Goal: Information Seeking & Learning: Learn about a topic

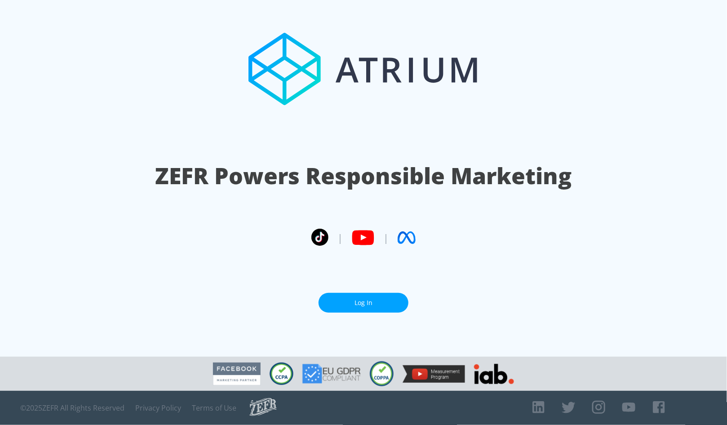
click at [382, 305] on link "Log In" at bounding box center [363, 303] width 90 height 20
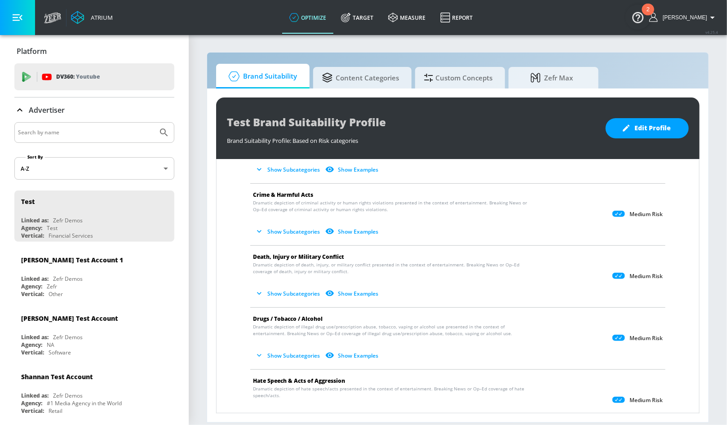
scroll to position [77, 0]
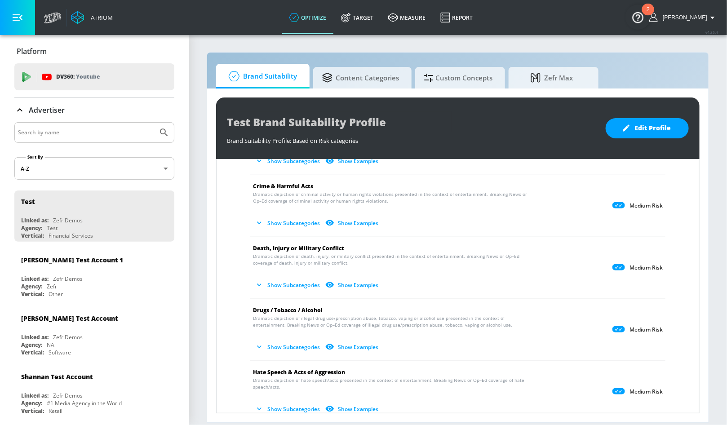
click at [288, 343] on button "Show Subcategories" at bounding box center [288, 347] width 71 height 15
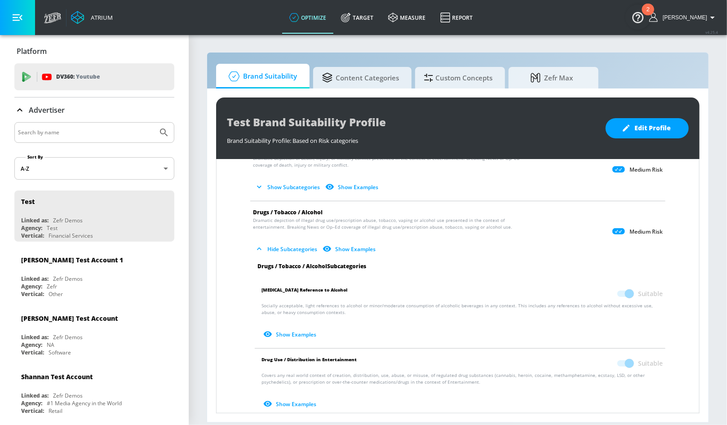
scroll to position [181, 0]
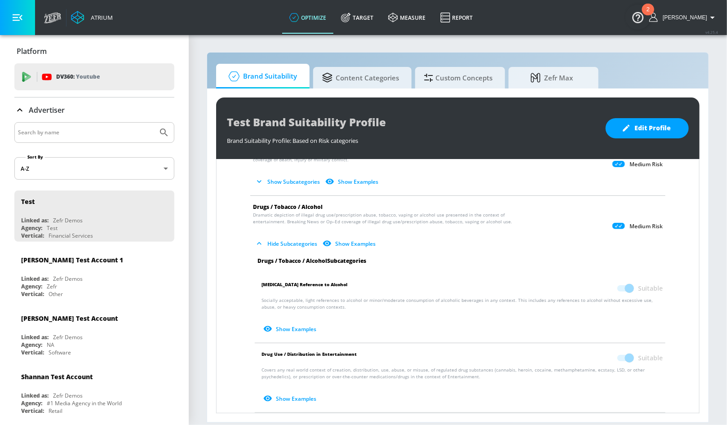
click at [306, 308] on p "Socially acceptable, light references to alcohol or minor/moderate consumption …" at bounding box center [461, 317] width 401 height 40
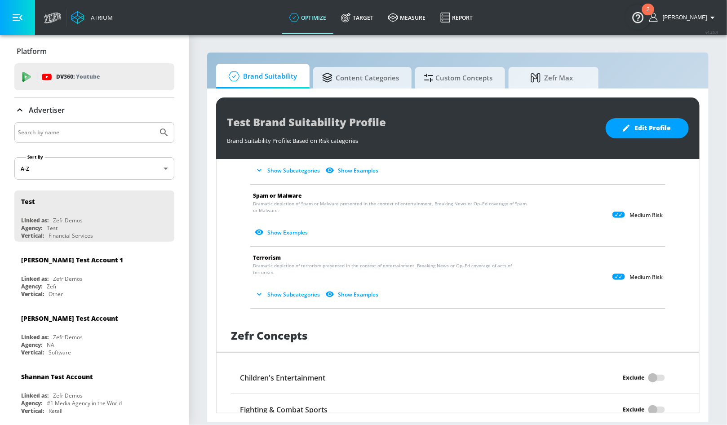
scroll to position [978, 0]
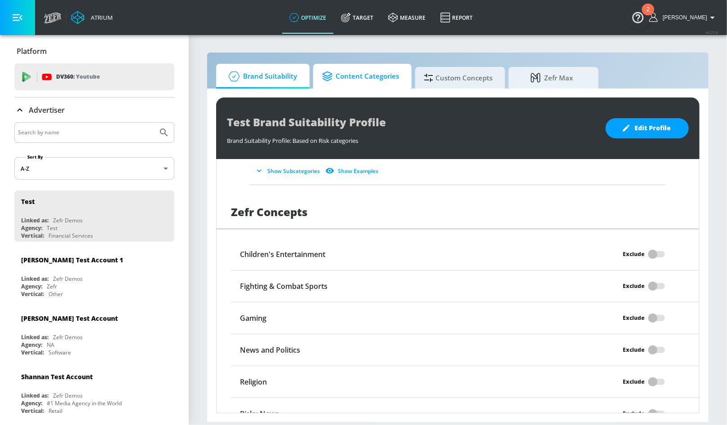
click at [388, 78] on span "Content Categories" at bounding box center [360, 77] width 77 height 22
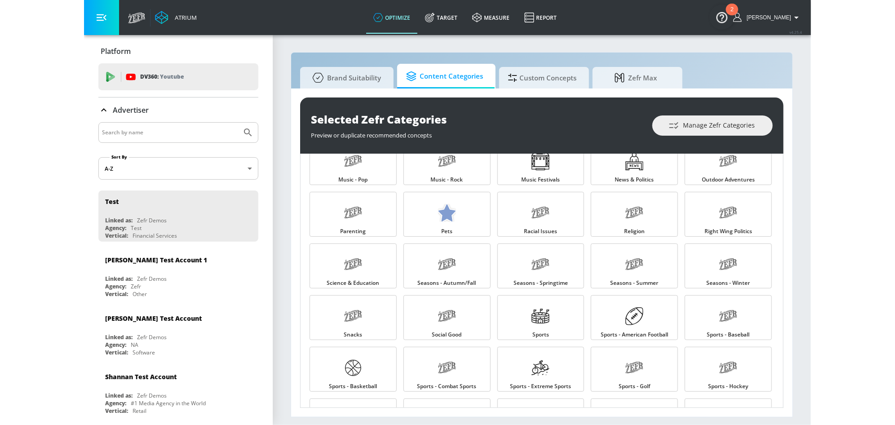
scroll to position [895, 0]
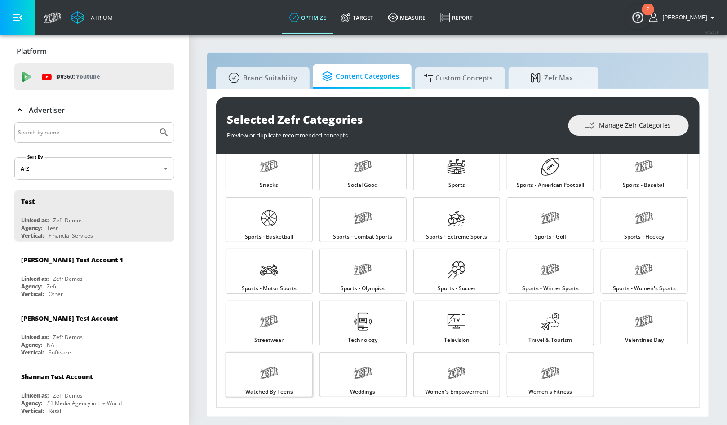
click at [268, 386] on div at bounding box center [269, 374] width 18 height 30
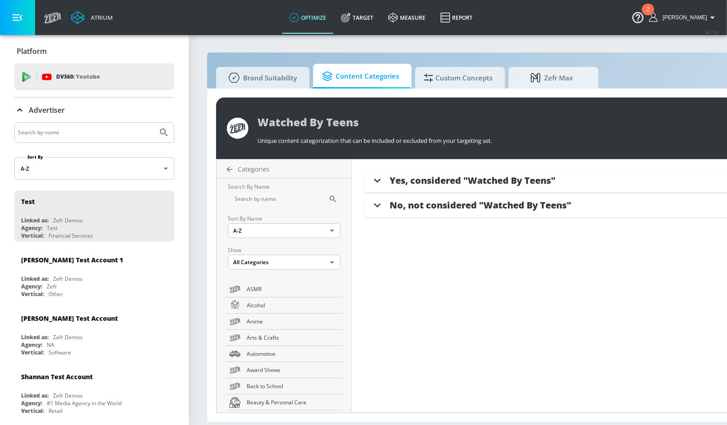
click at [517, 179] on span "Yes, considered "Watched By Teens"" at bounding box center [472, 180] width 166 height 12
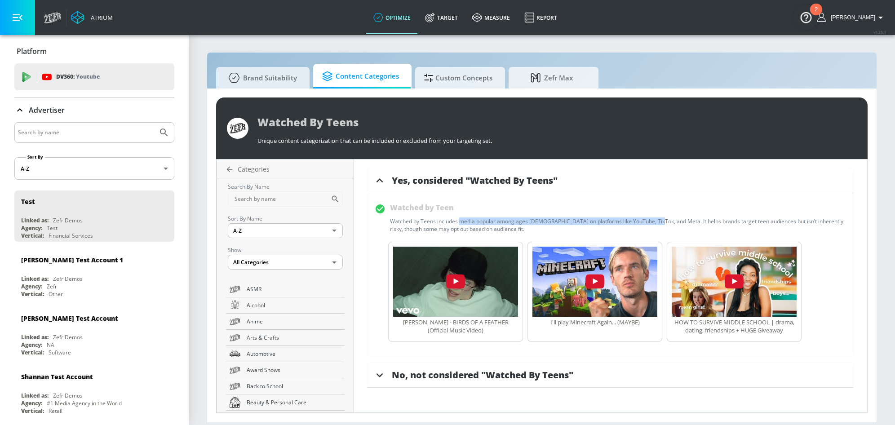
drag, startPoint x: 458, startPoint y: 221, endPoint x: 654, endPoint y: 222, distance: 195.9
click at [654, 222] on div "Watched by Teens includes media popular among ages [DEMOGRAPHIC_DATA] on platfo…" at bounding box center [618, 224] width 456 height 15
copy div "media popular among ages [DEMOGRAPHIC_DATA] on platforms like YouTube, TikTok, …"
click at [457, 222] on div "Watched by Teens includes media popular among ages [DEMOGRAPHIC_DATA] on platfo…" at bounding box center [618, 224] width 456 height 15
drag, startPoint x: 457, startPoint y: 221, endPoint x: 655, endPoint y: 223, distance: 197.7
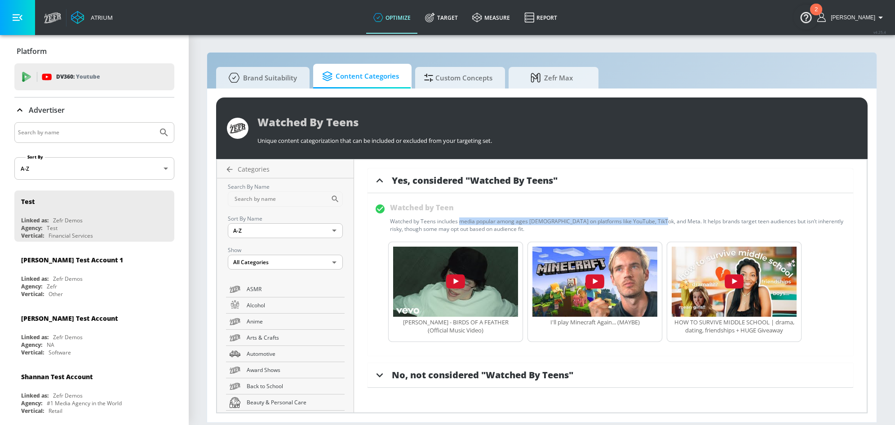
click at [655, 223] on div "Watched by Teens includes media popular among ages [DEMOGRAPHIC_DATA] on platfo…" at bounding box center [618, 224] width 456 height 15
copy div "media popular among ages [DEMOGRAPHIC_DATA] on platforms like YouTube, TikTok, …"
click at [77, 73] on p "Youtube" at bounding box center [88, 76] width 24 height 9
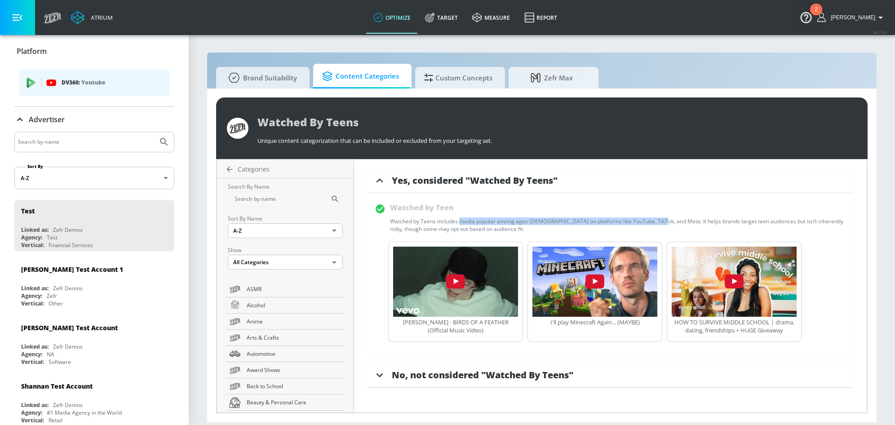
click at [71, 84] on p "DV360: Youtube" at bounding box center [112, 83] width 101 height 10
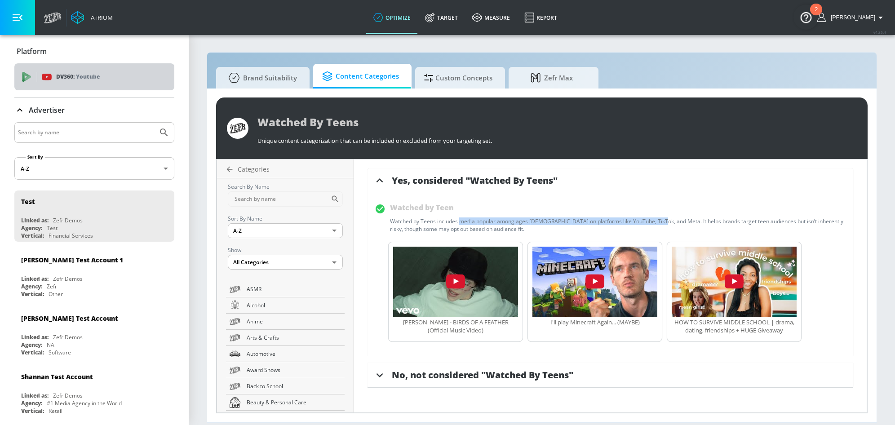
click at [23, 83] on div "DV360: Youtube" at bounding box center [94, 76] width 160 height 27
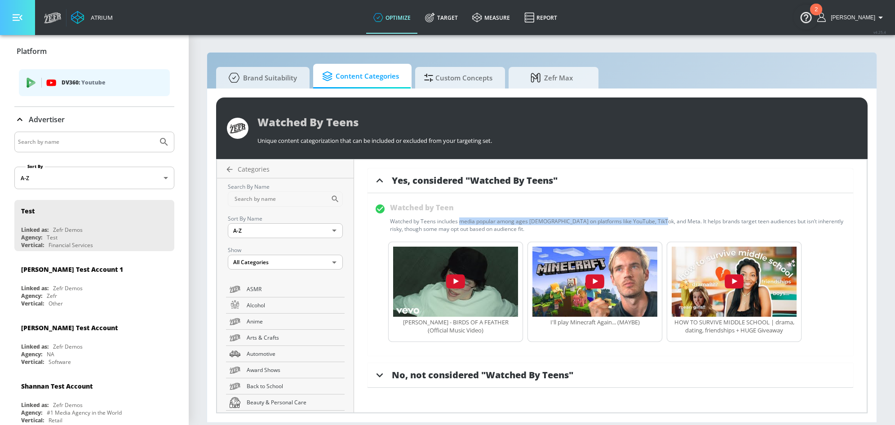
click at [19, 22] on icon "button" at bounding box center [18, 18] width 10 height 10
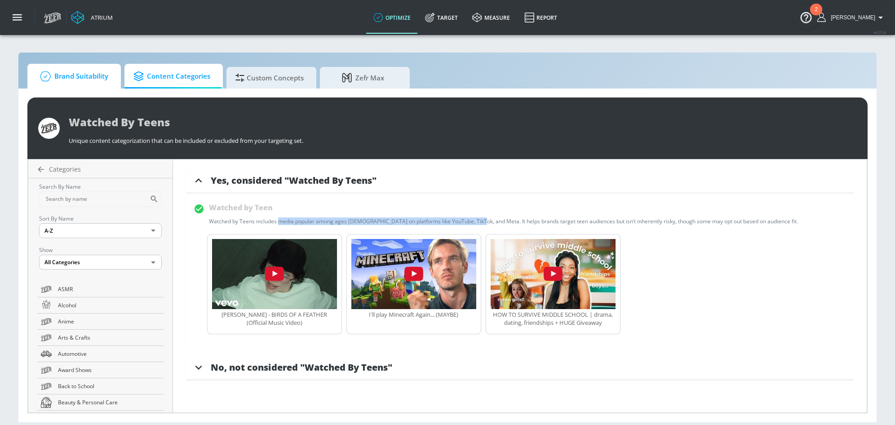
click at [93, 77] on span "Brand Suitability" at bounding box center [72, 77] width 72 height 22
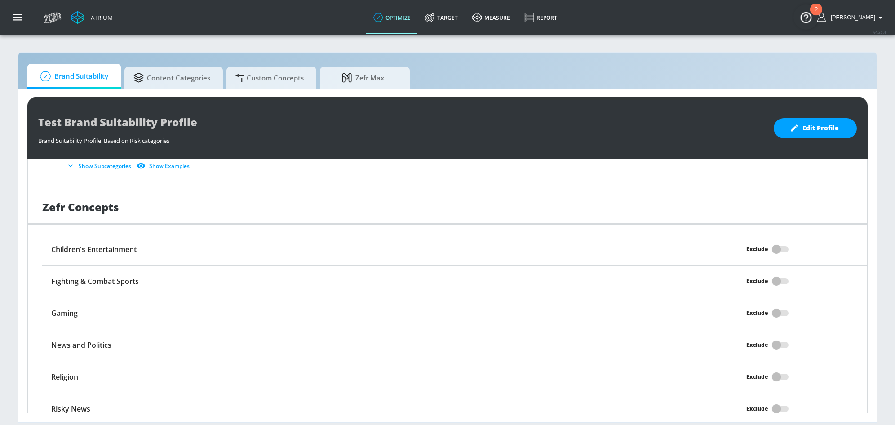
scroll to position [689, 0]
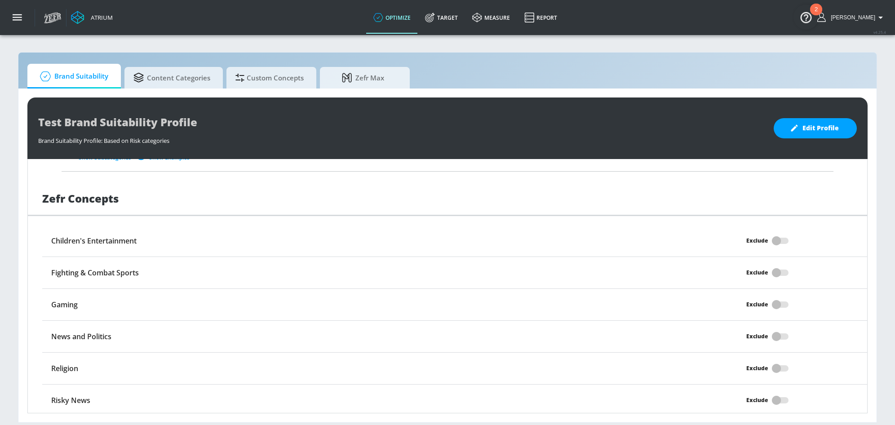
click at [94, 239] on h6 "Children's Entertainment" at bounding box center [93, 241] width 85 height 10
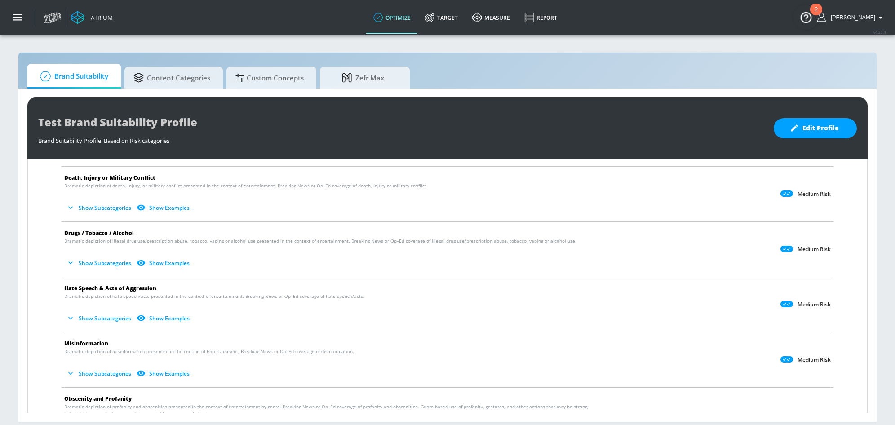
scroll to position [0, 0]
